Goal: Transaction & Acquisition: Purchase product/service

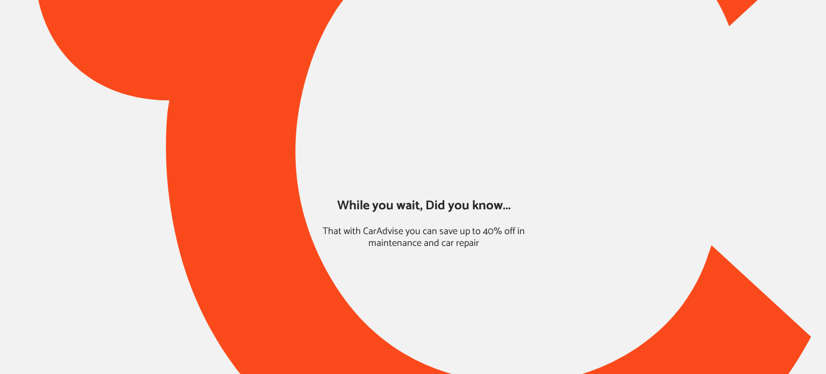
type input "*****"
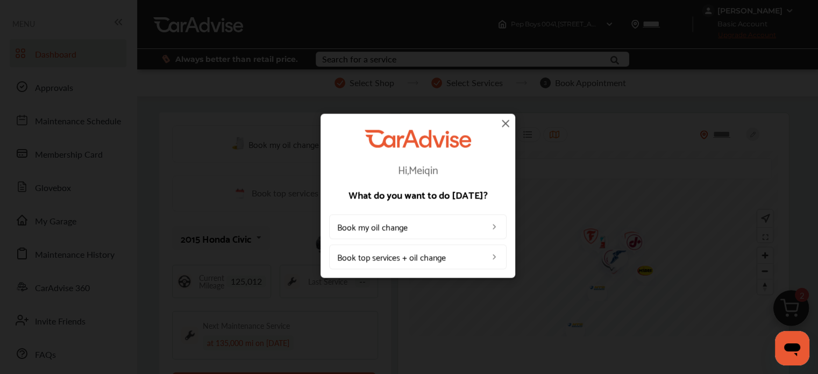
click at [501, 122] on img at bounding box center [505, 123] width 13 height 13
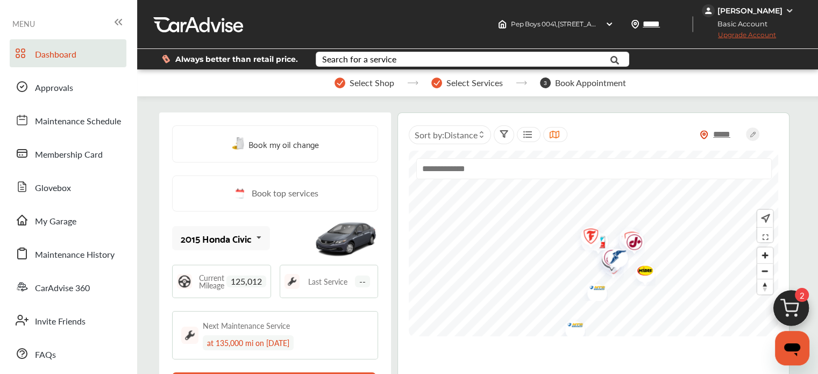
click at [803, 307] on img at bounding box center [791, 311] width 52 height 52
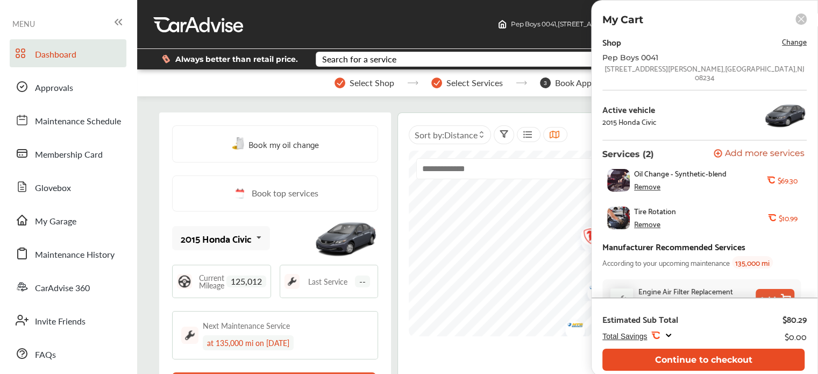
click at [654, 358] on button "Continue to checkout" at bounding box center [703, 360] width 202 height 22
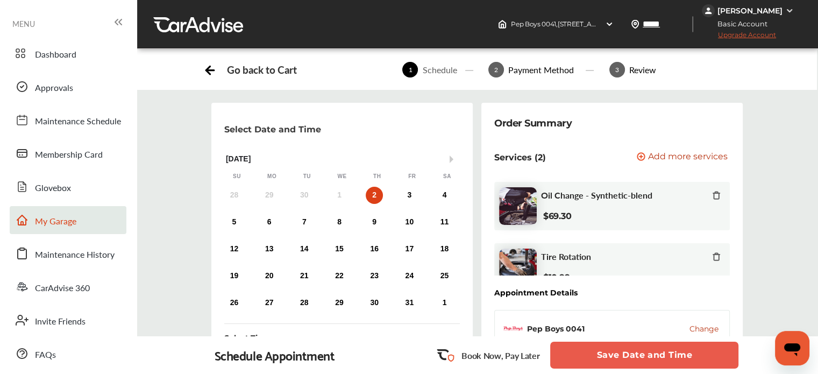
click at [41, 229] on link "My Garage" at bounding box center [68, 220] width 117 height 28
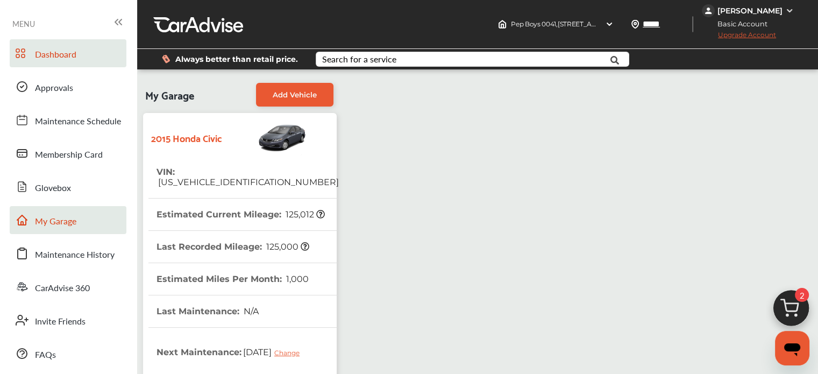
click at [56, 59] on span "Dashboard" at bounding box center [55, 55] width 41 height 14
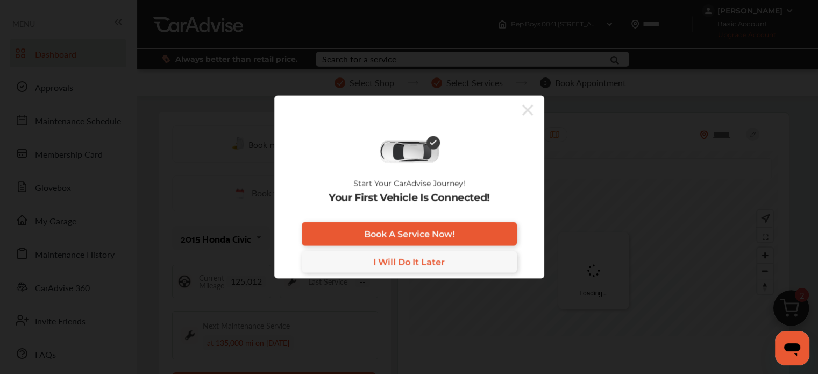
click at [527, 107] on icon at bounding box center [527, 109] width 11 height 17
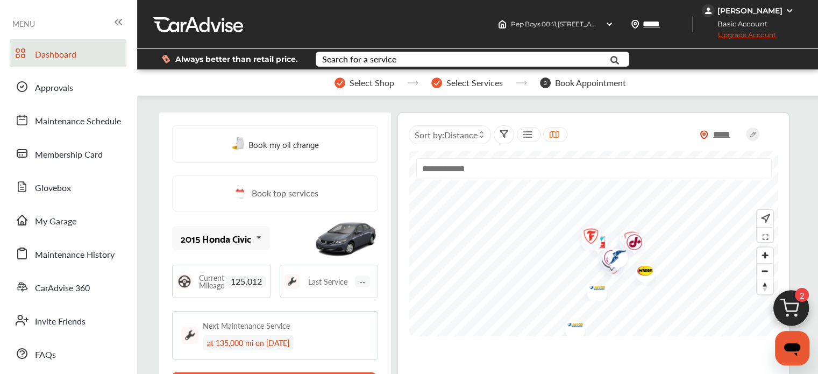
click at [754, 11] on div "[PERSON_NAME]" at bounding box center [750, 11] width 65 height 10
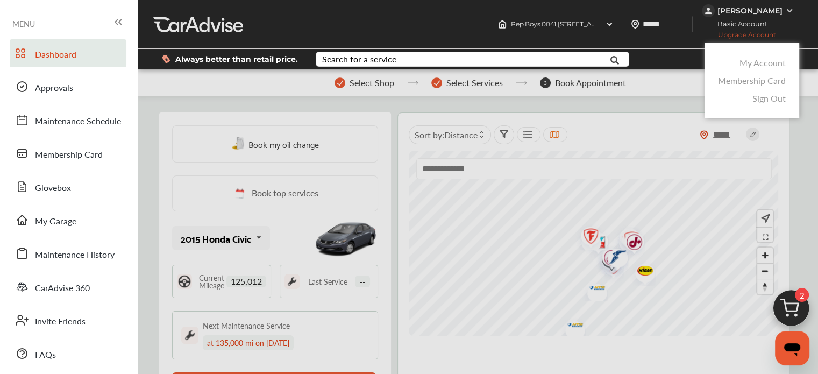
click at [757, 59] on link "My Account" at bounding box center [763, 62] width 46 height 12
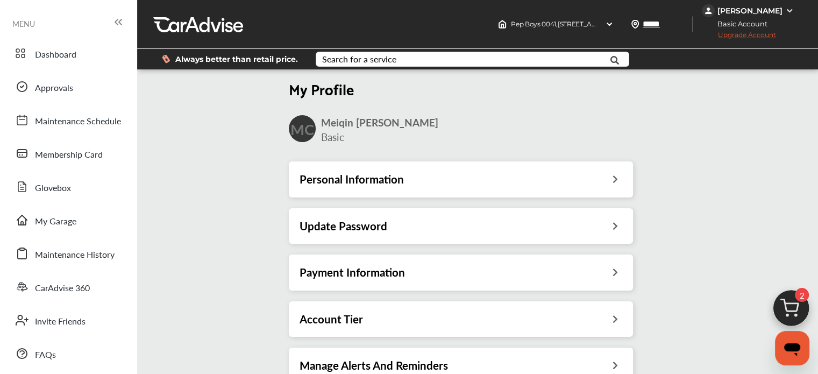
click at [355, 326] on h3 "Account Tier" at bounding box center [331, 319] width 63 height 14
